Goal: Connect with others: Connect with other users

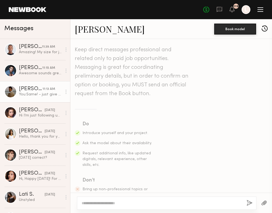
scroll to position [330, 0]
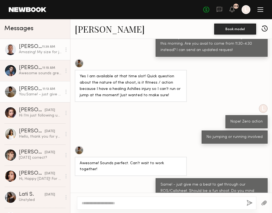
click at [10, 49] on div at bounding box center [10, 49] width 12 height 12
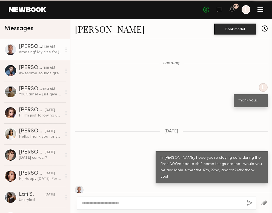
scroll to position [368, 0]
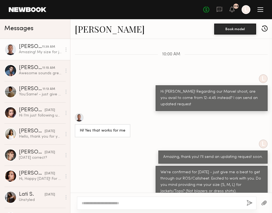
click at [79, 113] on div at bounding box center [79, 117] width 9 height 9
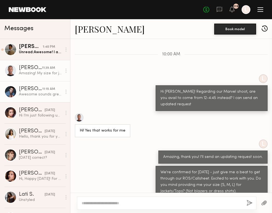
click at [11, 93] on div at bounding box center [10, 92] width 12 height 12
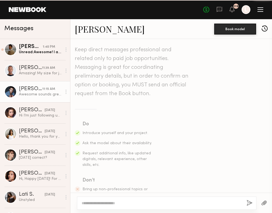
scroll to position [281, 0]
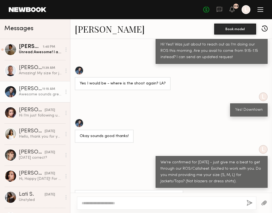
click at [84, 32] on link "[PERSON_NAME]" at bounding box center [110, 29] width 70 height 12
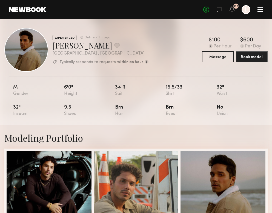
click at [217, 8] on icon at bounding box center [219, 9] width 5 height 5
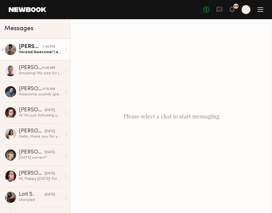
click at [54, 49] on div "1:40 PM" at bounding box center [49, 46] width 12 height 5
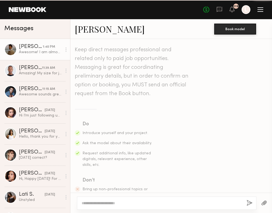
scroll to position [362, 0]
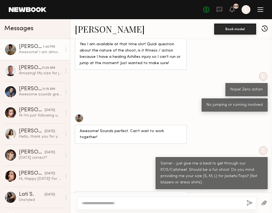
click at [89, 0] on header "Home Models Requests Job Posts Favorites Sign Out No fees up to $5,000 119 L" at bounding box center [136, 9] width 272 height 19
